Goal: Contribute content

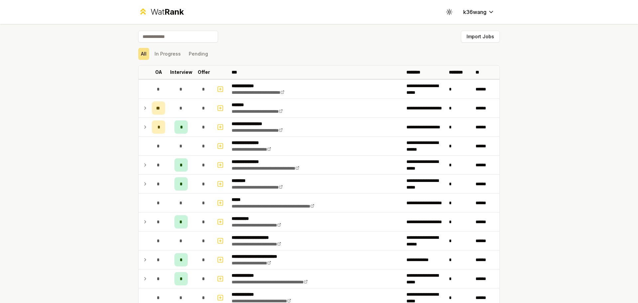
click at [481, 36] on button "Import Jobs" at bounding box center [480, 37] width 39 height 12
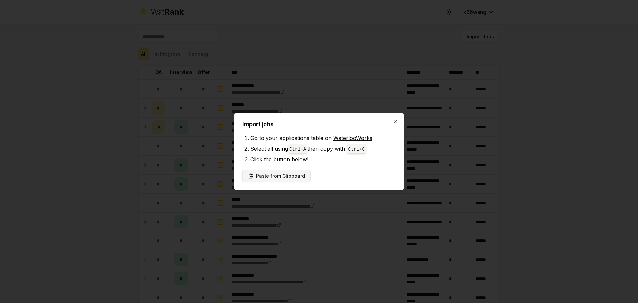
click at [289, 175] on button "Paste from Clipboard" at bounding box center [276, 176] width 68 height 12
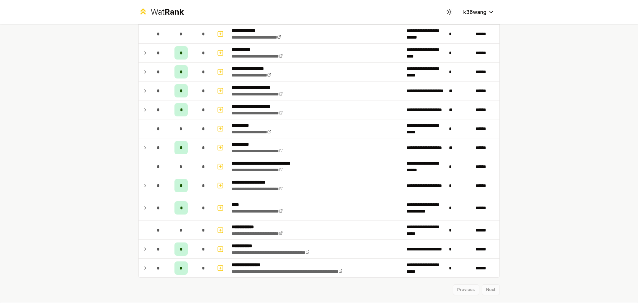
scroll to position [764, 0]
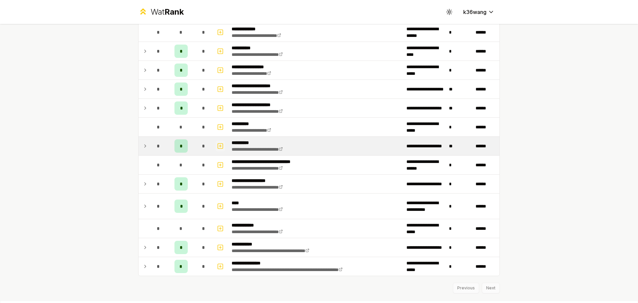
click at [217, 146] on icon "button" at bounding box center [220, 146] width 7 height 8
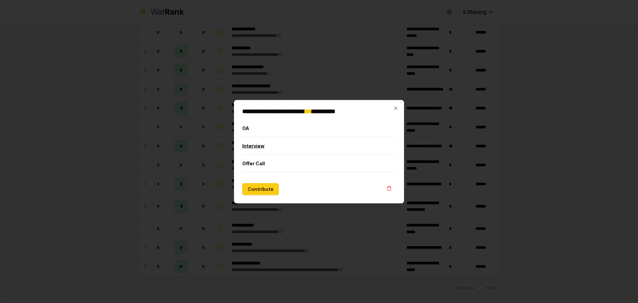
click at [256, 149] on button "Interview" at bounding box center [318, 145] width 153 height 17
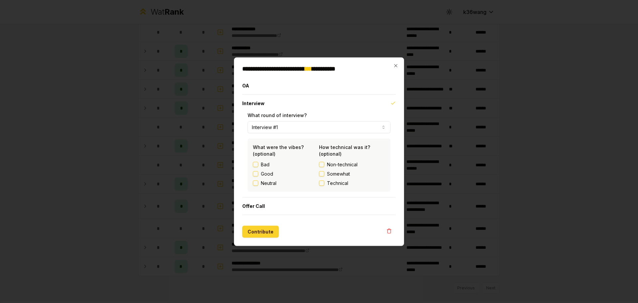
click at [263, 230] on button "Contribute" at bounding box center [260, 231] width 37 height 12
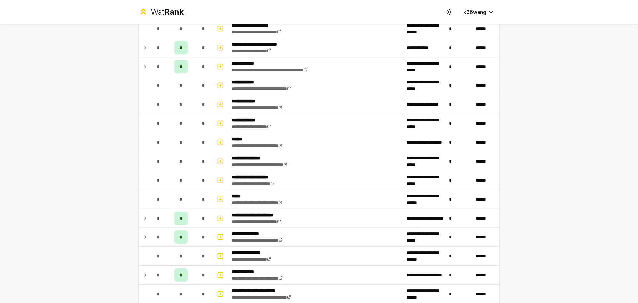
scroll to position [247, 0]
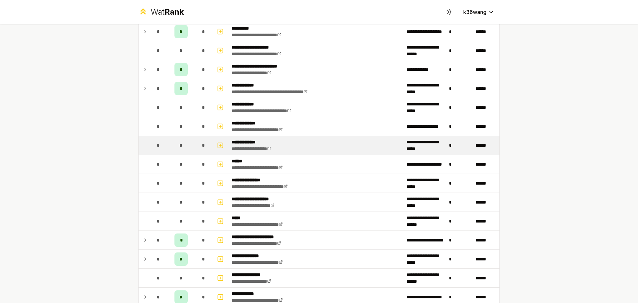
click at [298, 145] on td "**********" at bounding box center [316, 145] width 175 height 19
click at [154, 146] on div "*" at bounding box center [158, 144] width 13 height 13
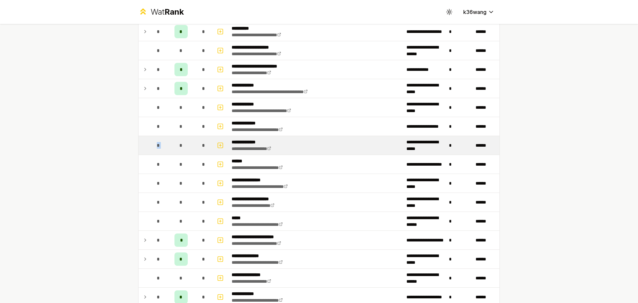
click at [154, 146] on div "*" at bounding box center [158, 144] width 13 height 13
